Goal: Information Seeking & Learning: Learn about a topic

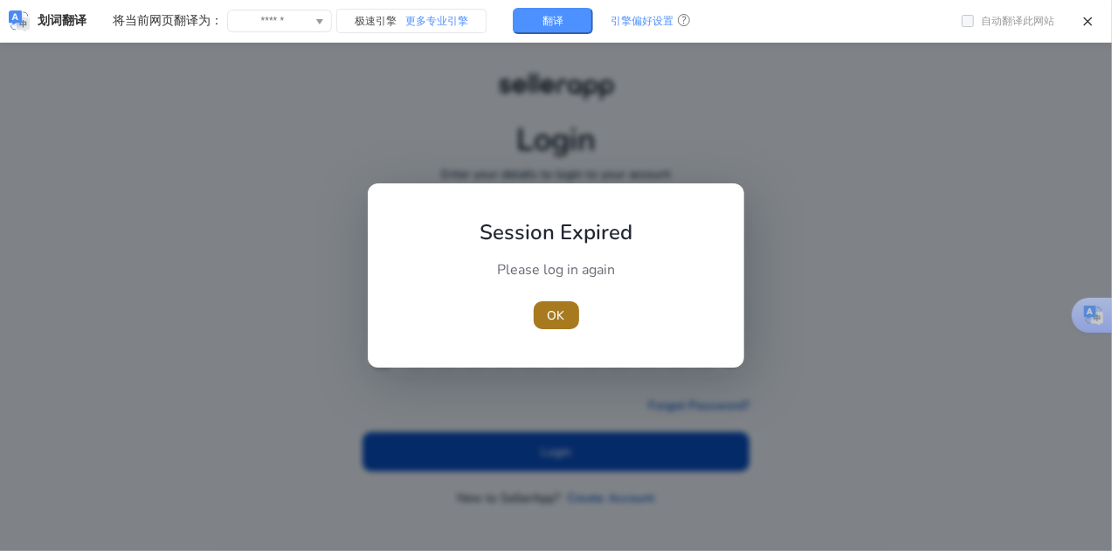
click at [557, 302] on span "button" at bounding box center [556, 315] width 45 height 42
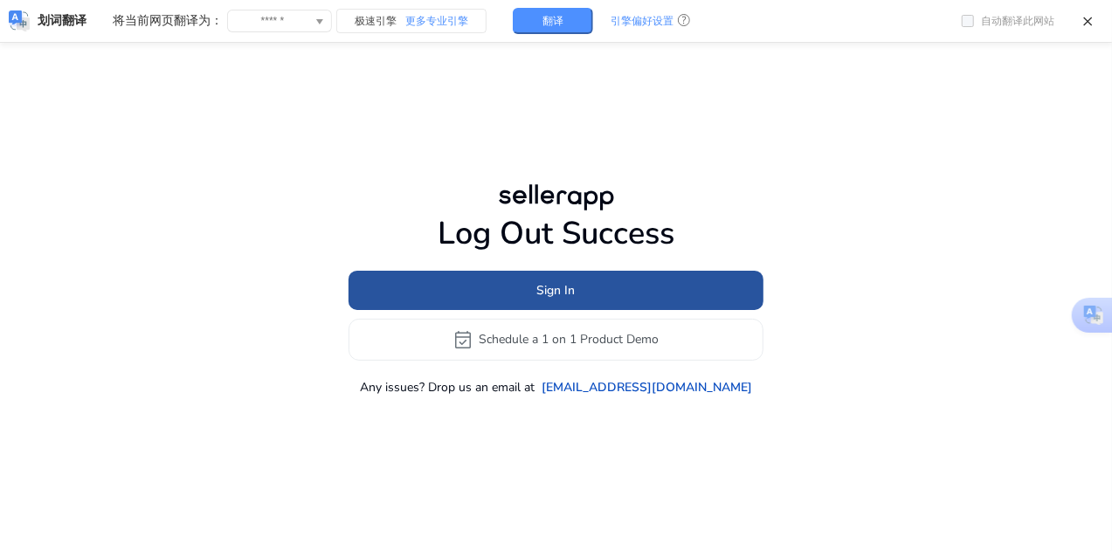
click at [663, 283] on span at bounding box center [556, 290] width 415 height 42
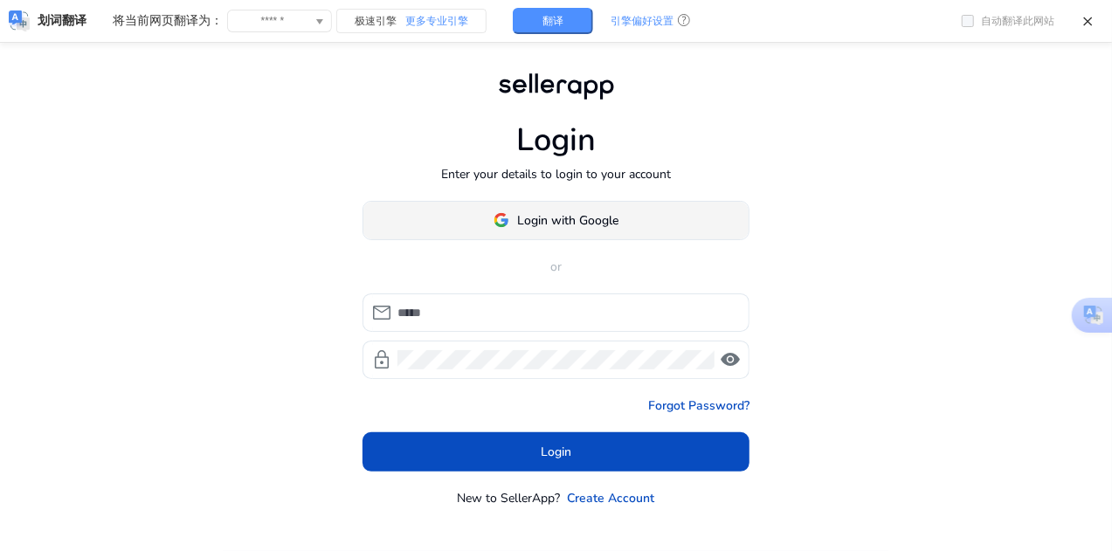
click at [618, 202] on span at bounding box center [556, 220] width 385 height 42
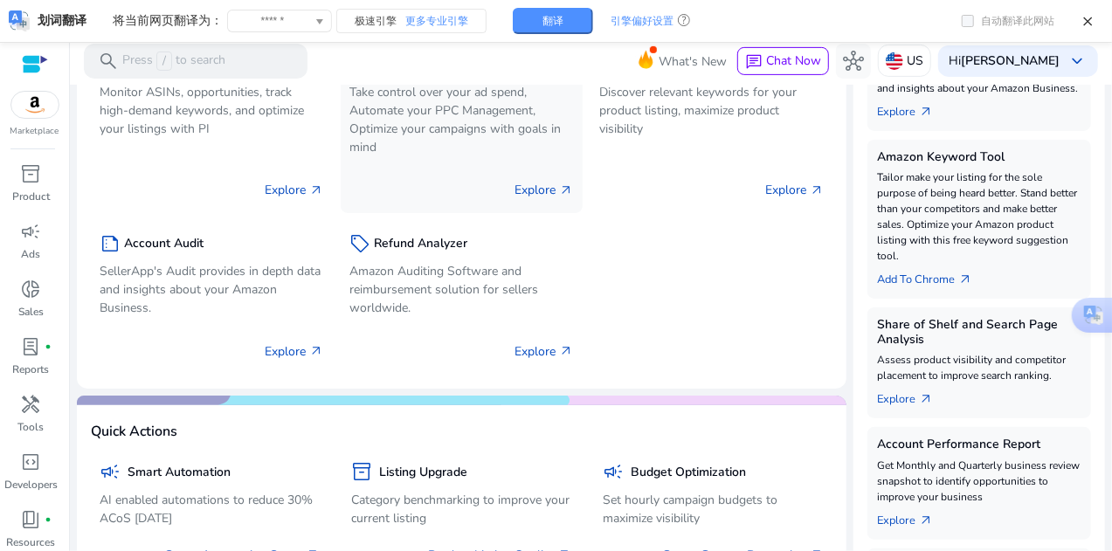
scroll to position [262, 0]
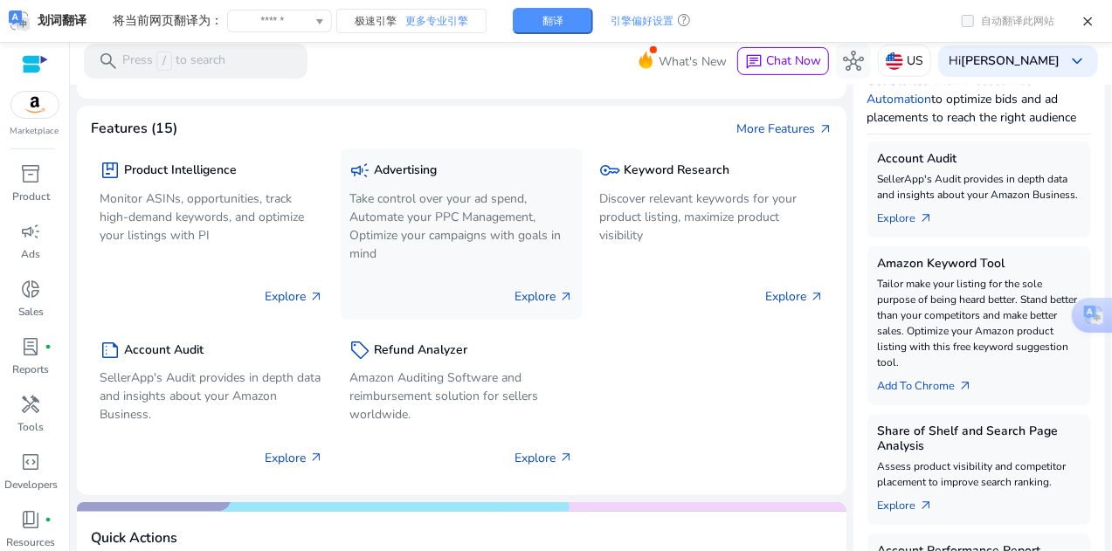
click at [475, 204] on p "Take control over your ad spend, Automate your PPC Management, Optimize your ca…" at bounding box center [462, 226] width 224 height 73
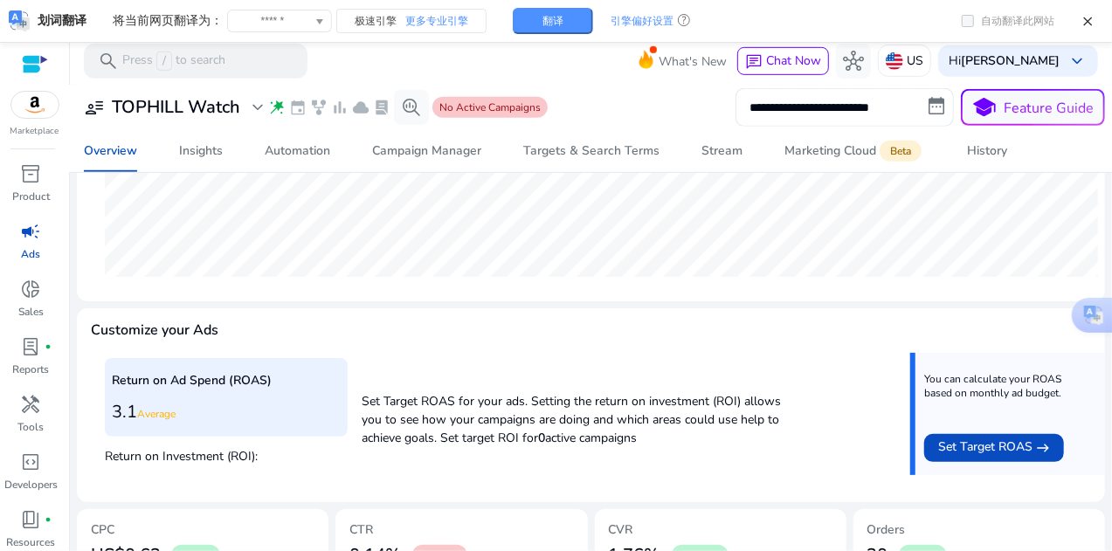
scroll to position [612, 0]
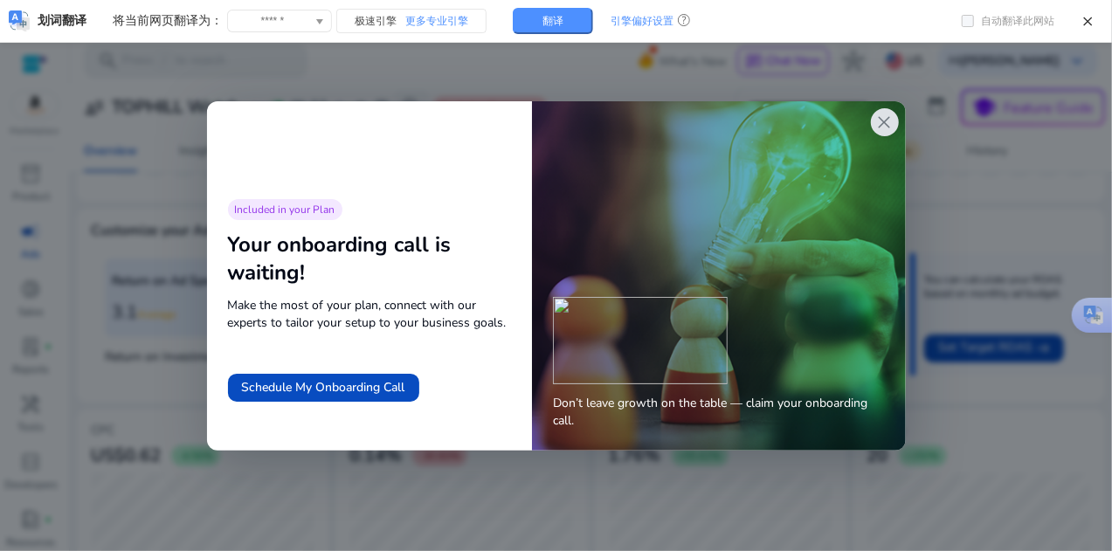
click at [879, 120] on span "close" at bounding box center [885, 122] width 21 height 21
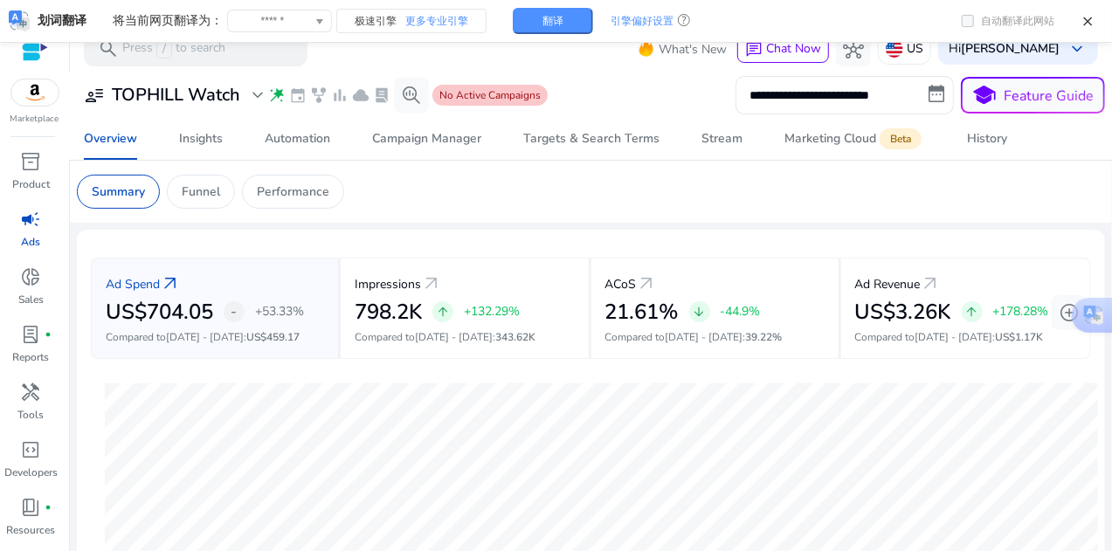
scroll to position [0, 0]
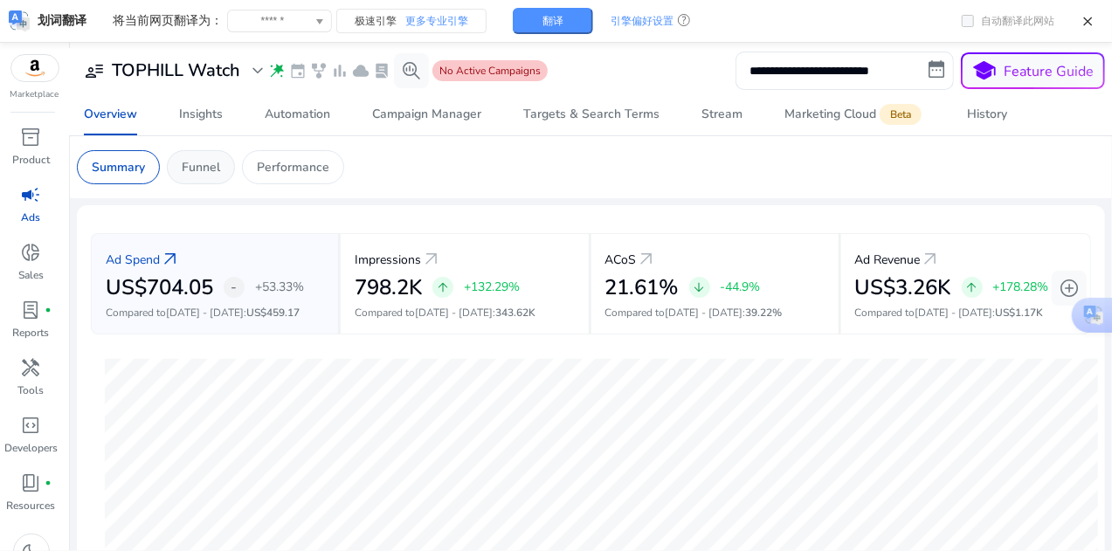
click at [192, 167] on p "Funnel" at bounding box center [201, 167] width 38 height 18
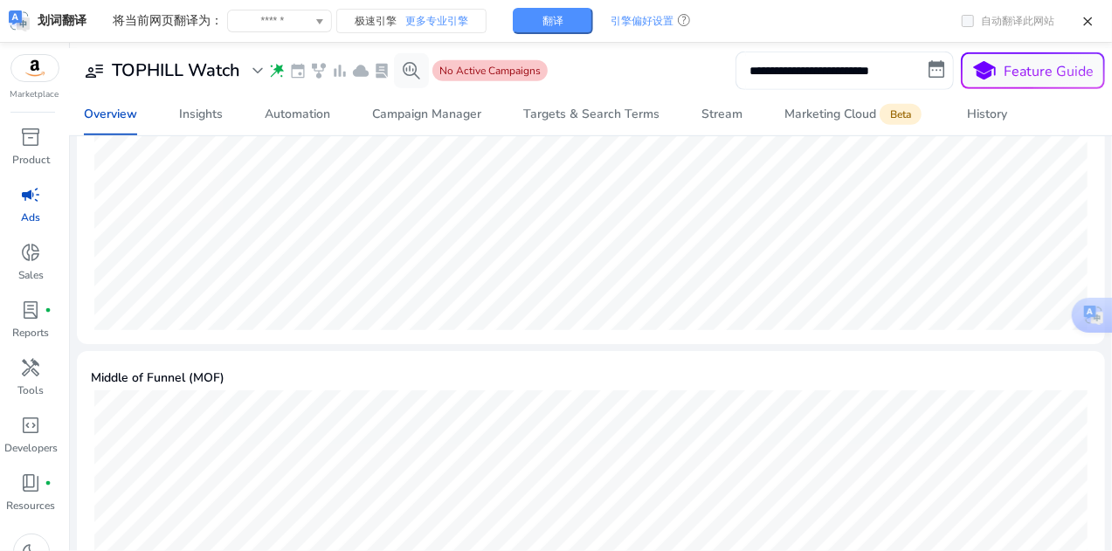
scroll to position [142, 0]
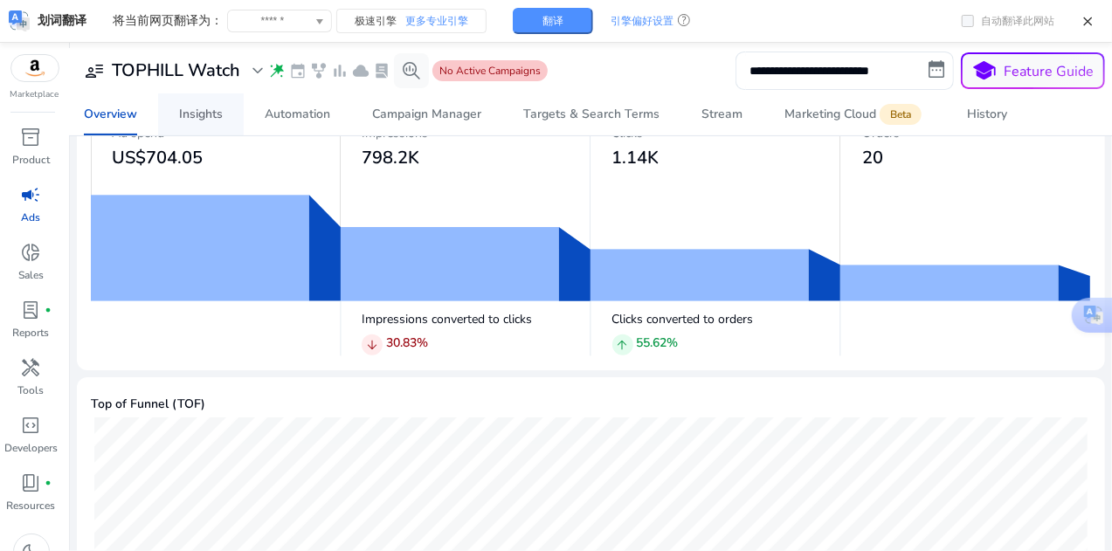
click at [217, 108] on div "Insights" at bounding box center [201, 114] width 44 height 12
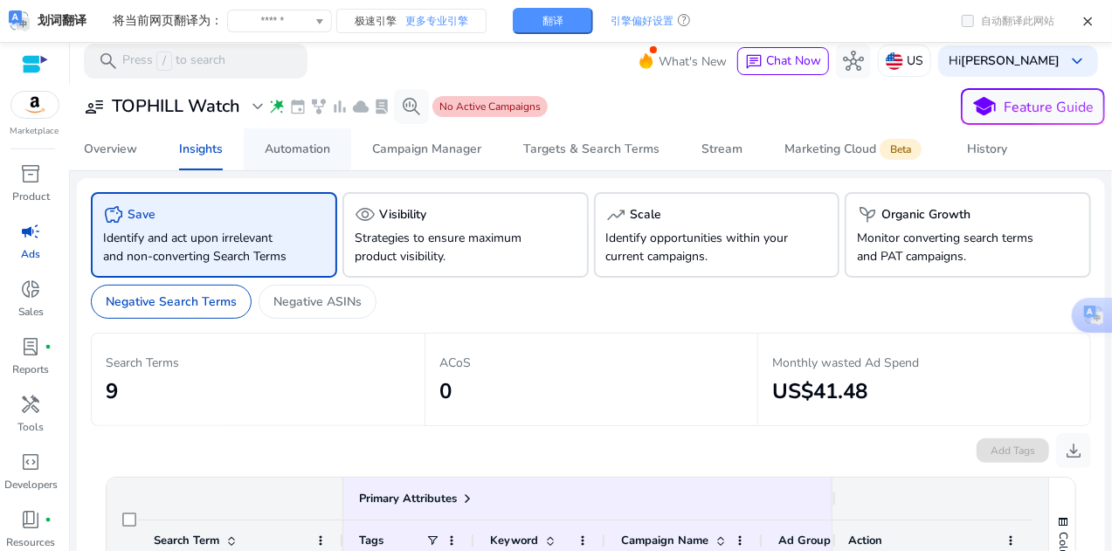
click at [295, 152] on div "Automation" at bounding box center [298, 149] width 66 height 12
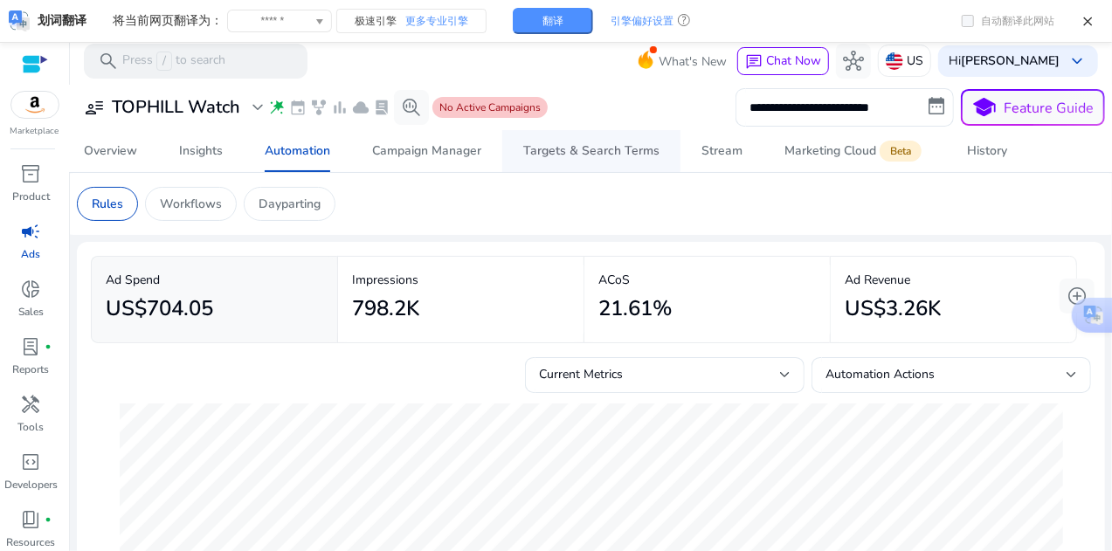
click at [606, 156] on div "Targets & Search Terms" at bounding box center [591, 151] width 136 height 12
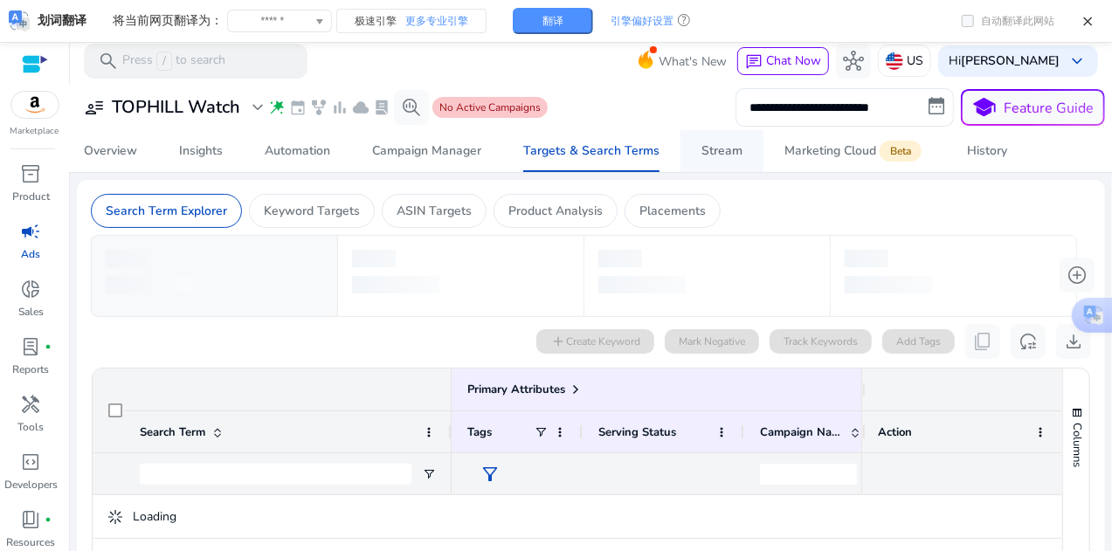
click at [723, 160] on span "Stream" at bounding box center [722, 151] width 41 height 42
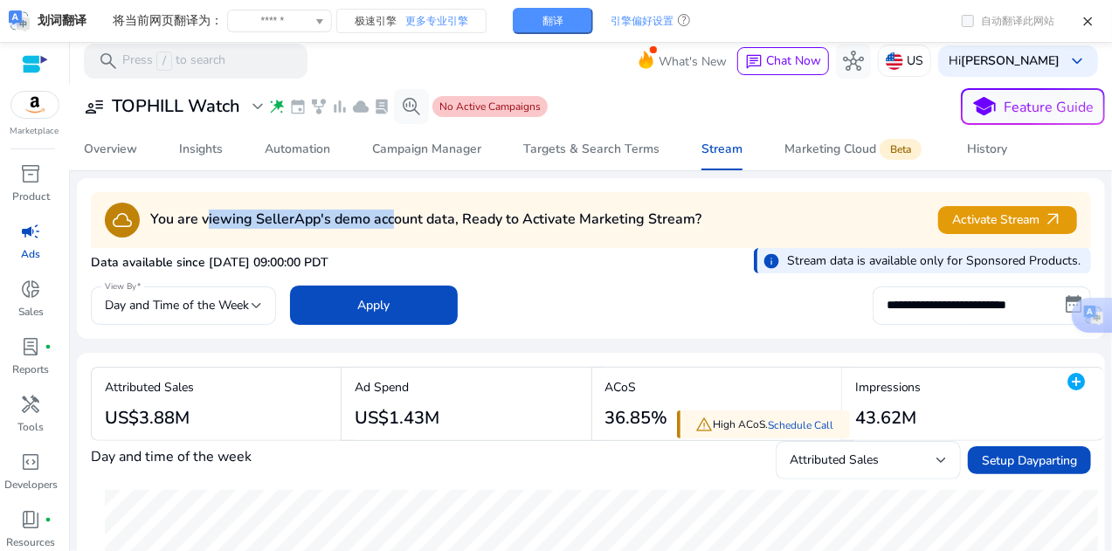
drag, startPoint x: 208, startPoint y: 214, endPoint x: 393, endPoint y: 216, distance: 185.3
click at [393, 216] on h4 "You are viewing SellerApp's demo account data, Ready to Activate Marketing Stre…" at bounding box center [425, 219] width 551 height 17
click at [828, 146] on div "Marketing Cloud Beta" at bounding box center [855, 149] width 141 height 14
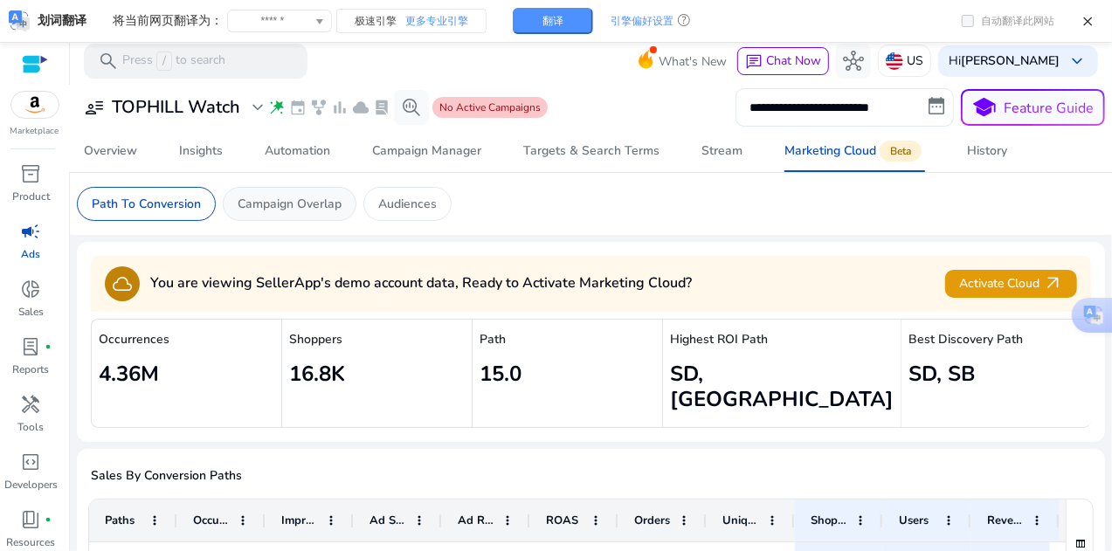
drag, startPoint x: 291, startPoint y: 197, endPoint x: 316, endPoint y: 197, distance: 25.3
click at [292, 197] on p "Campaign Overlap" at bounding box center [290, 204] width 104 height 18
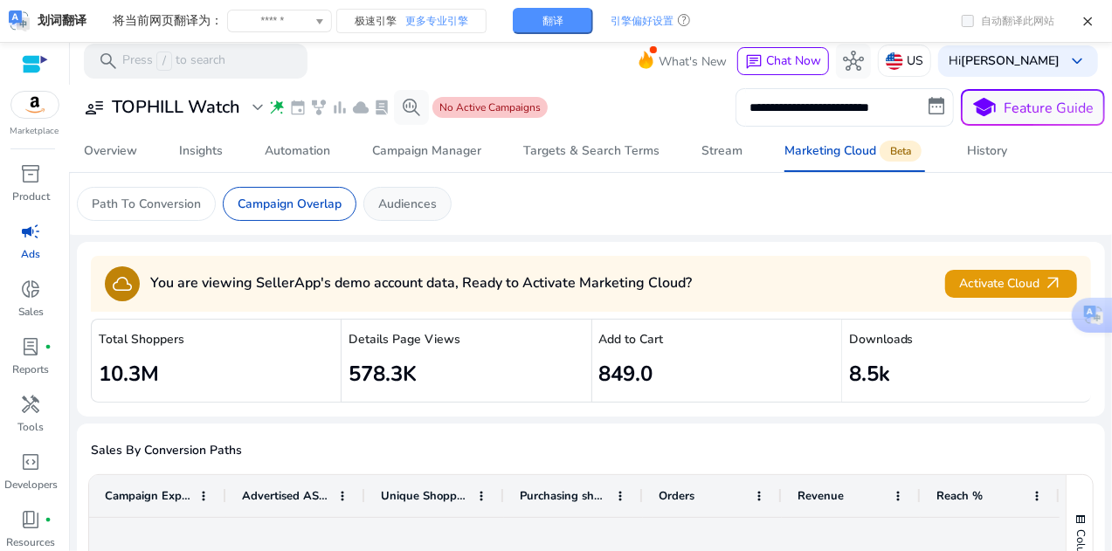
click at [425, 204] on p "Audiences" at bounding box center [407, 204] width 59 height 18
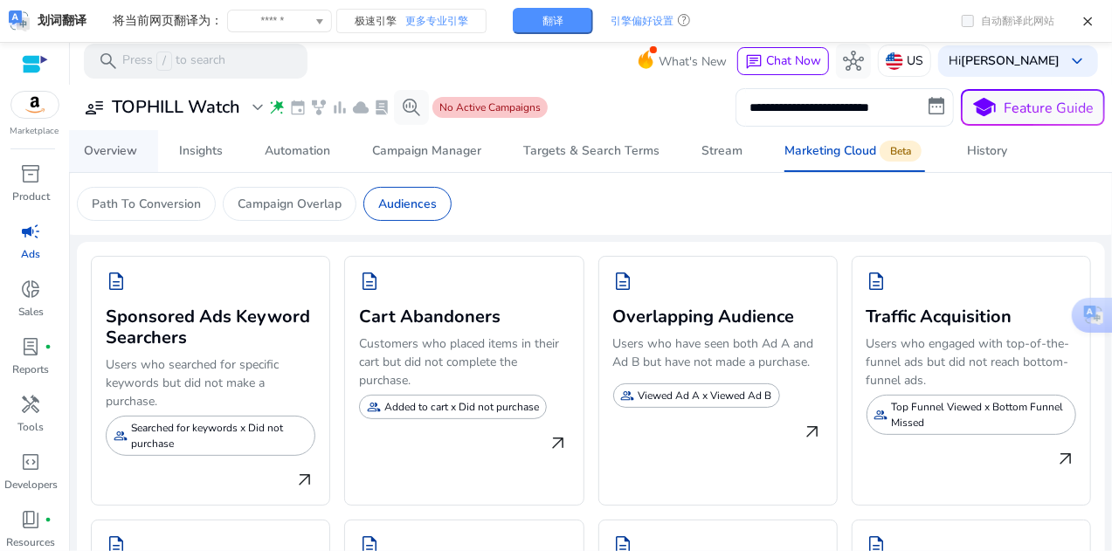
click at [124, 148] on div "Overview" at bounding box center [110, 151] width 53 height 12
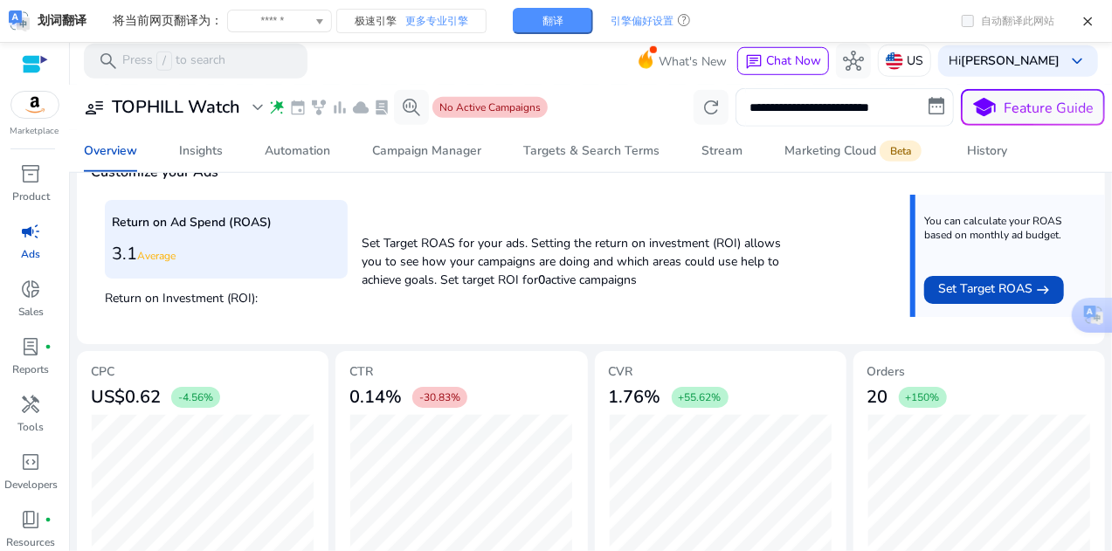
scroll to position [37, 0]
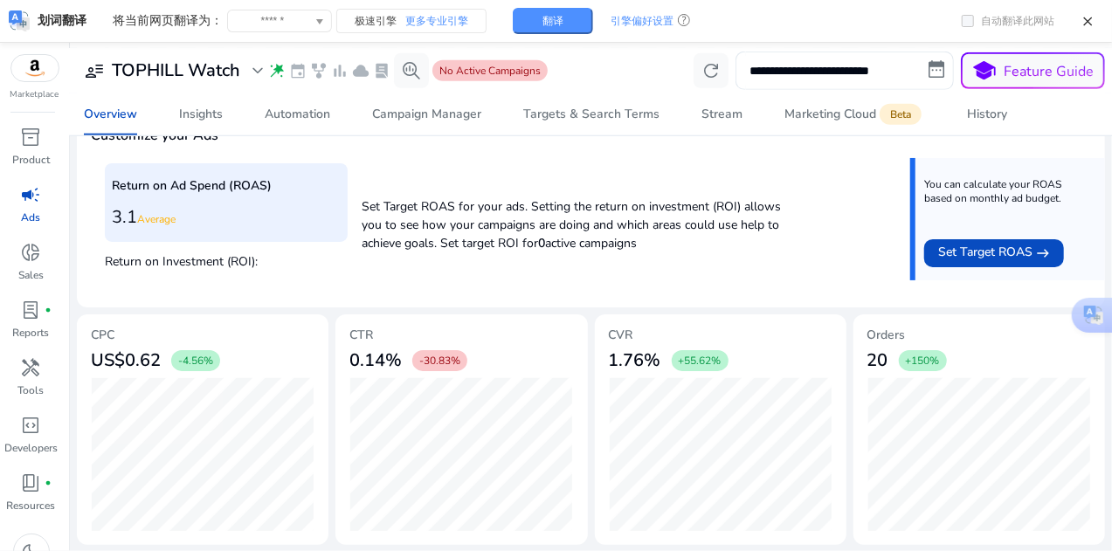
drag, startPoint x: 475, startPoint y: 243, endPoint x: 645, endPoint y: 242, distance: 169.5
click at [645, 242] on p "Set Target ROAS for your ads. Setting the return on investment (ROI) allows you…" at bounding box center [576, 221] width 428 height 64
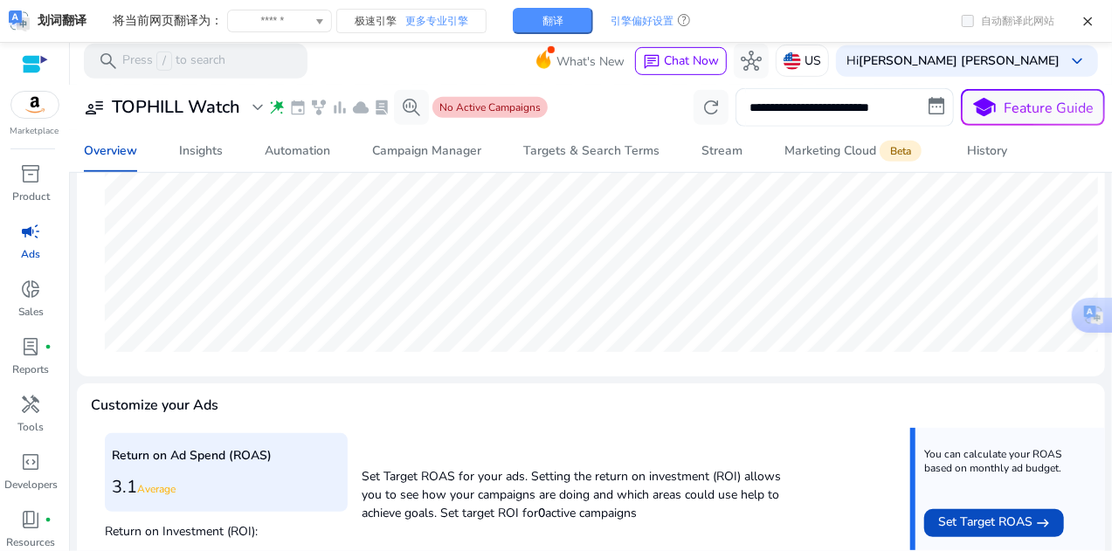
scroll to position [670, 0]
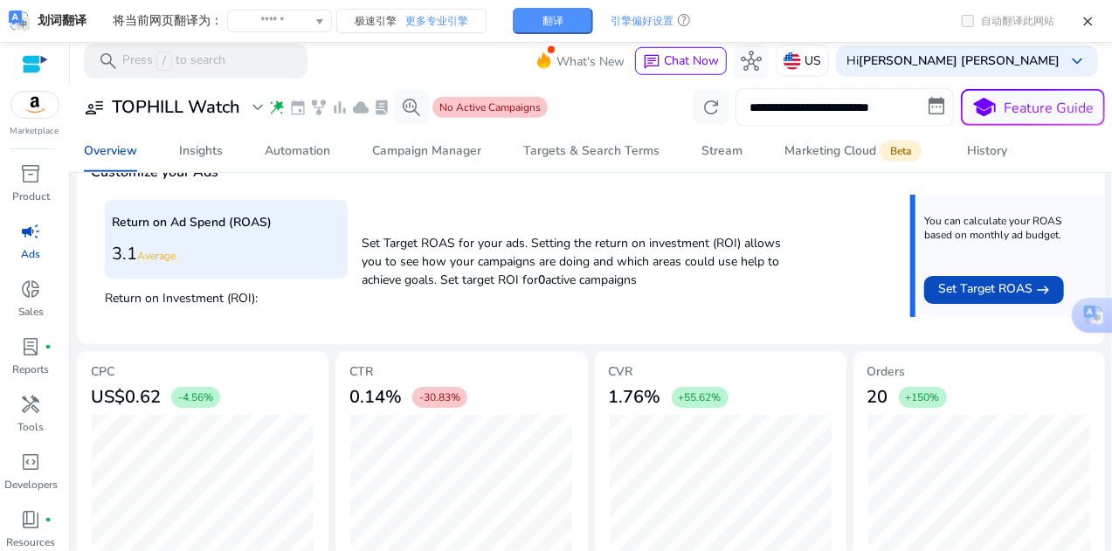
click at [557, 319] on div "Return on Ad Spend (ROAS) 3.1 Average Return on Investment (ROI): Set Target RO…" at bounding box center [591, 262] width 973 height 135
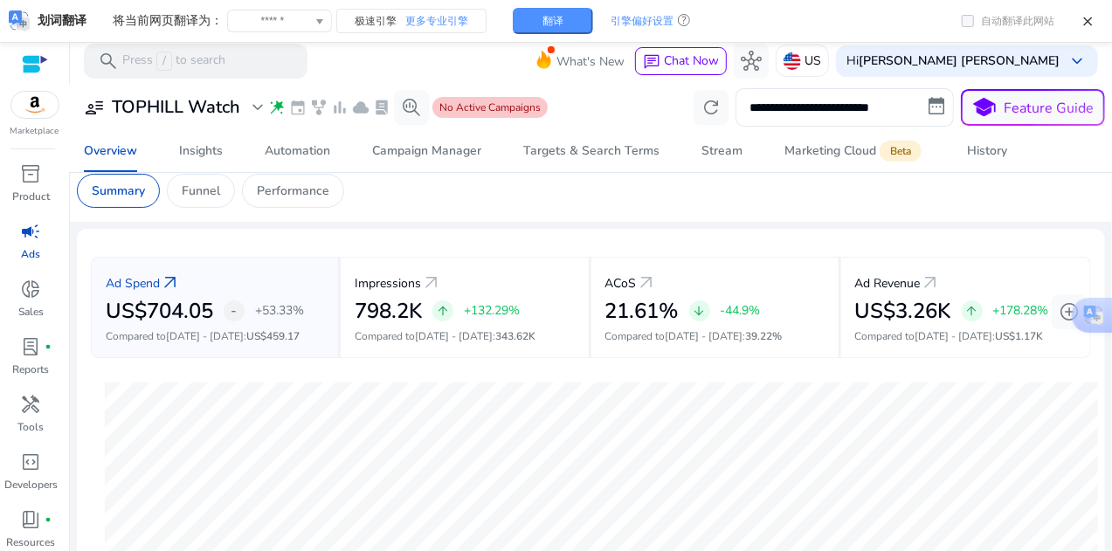
scroll to position [0, 0]
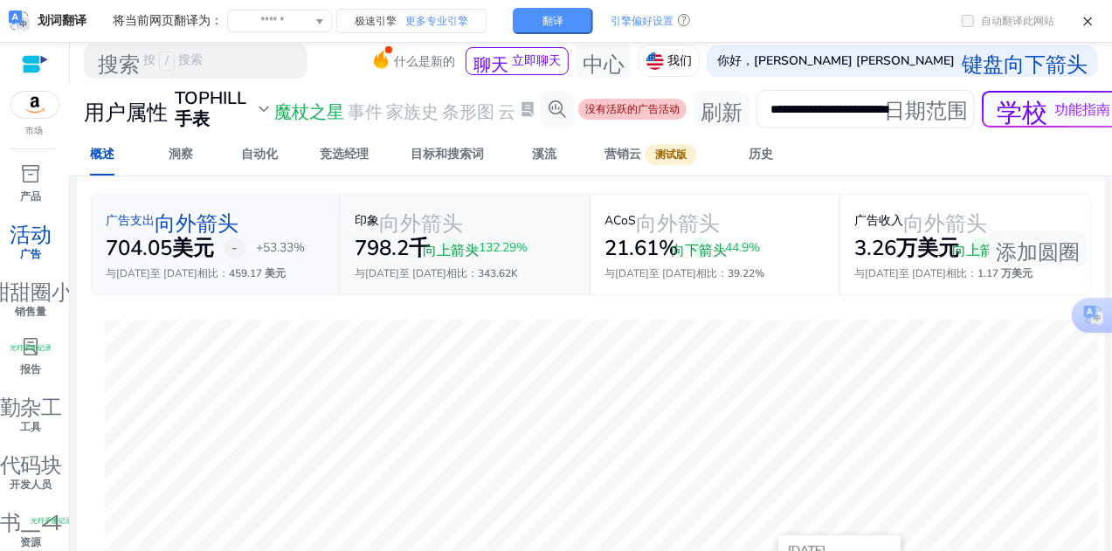
scroll to position [87, 0]
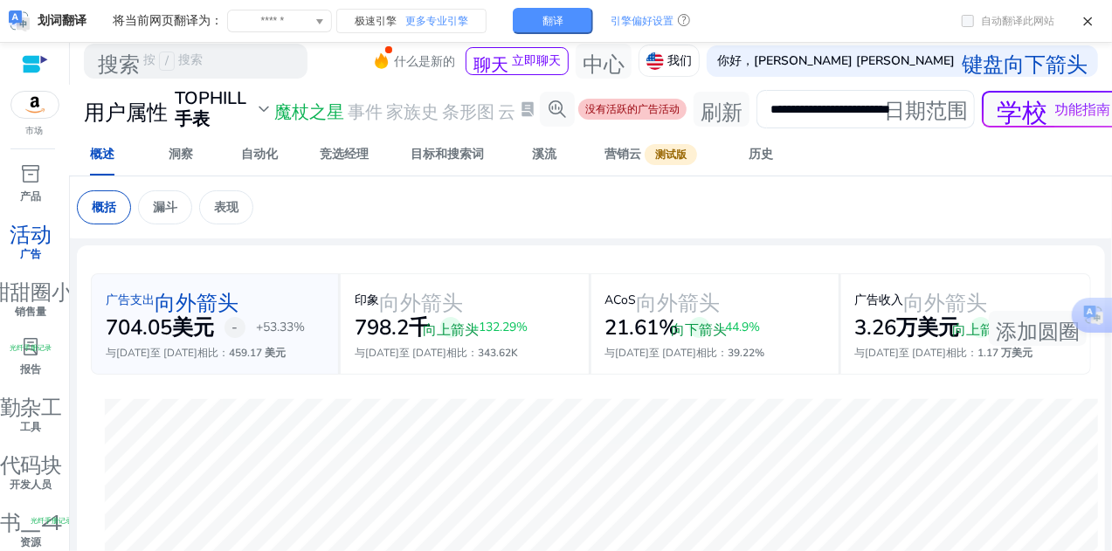
scroll to position [87, 0]
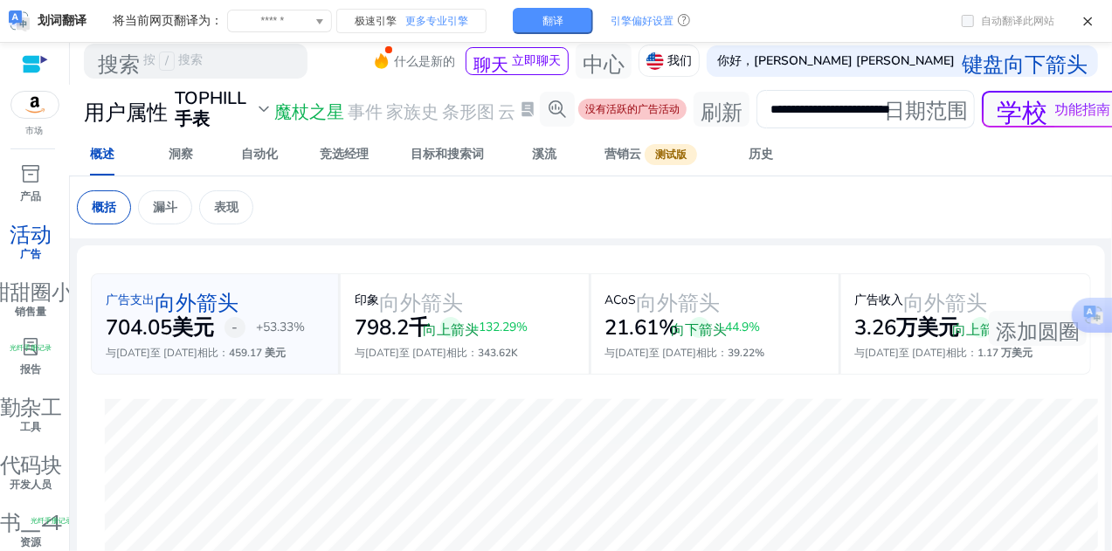
scroll to position [87, 0]
